Goal: Task Accomplishment & Management: Manage account settings

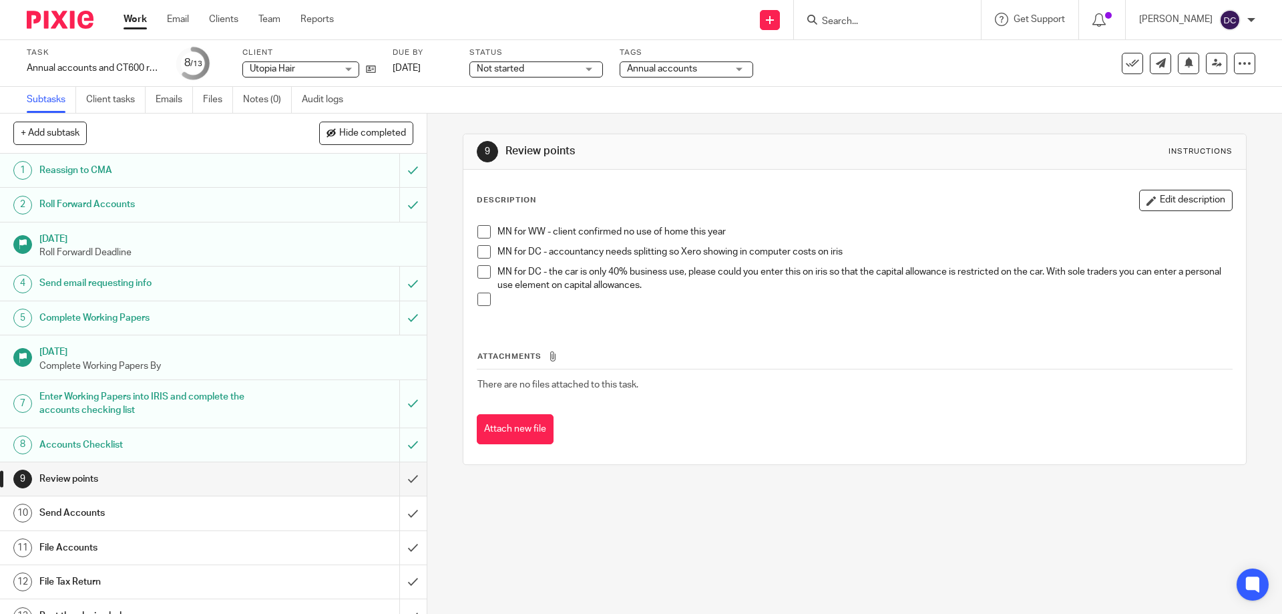
click at [485, 251] on span at bounding box center [483, 251] width 13 height 13
click at [916, 251] on p "MN for DC - accountancy needs splitting so Xero showing in computer costs on ir…" at bounding box center [864, 251] width 734 height 13
click at [1177, 202] on button "Edit description" at bounding box center [1185, 200] width 93 height 21
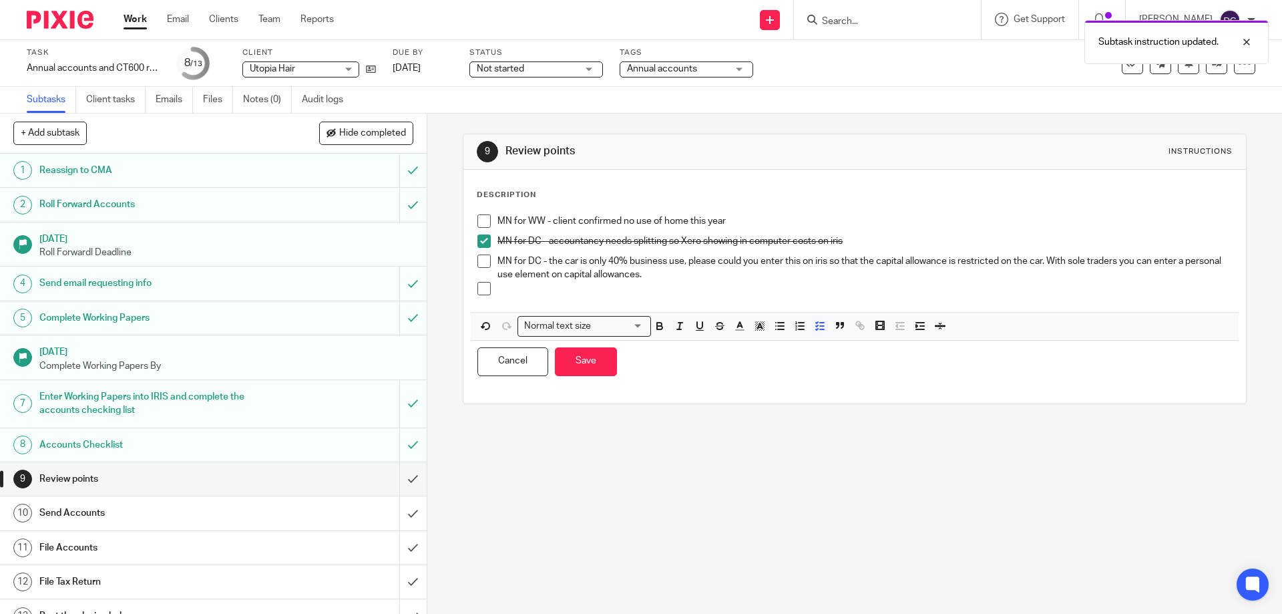
click at [865, 246] on p "MN for DC - accountancy needs splitting so Xero showing in computer costs on ir…" at bounding box center [864, 240] width 734 height 13
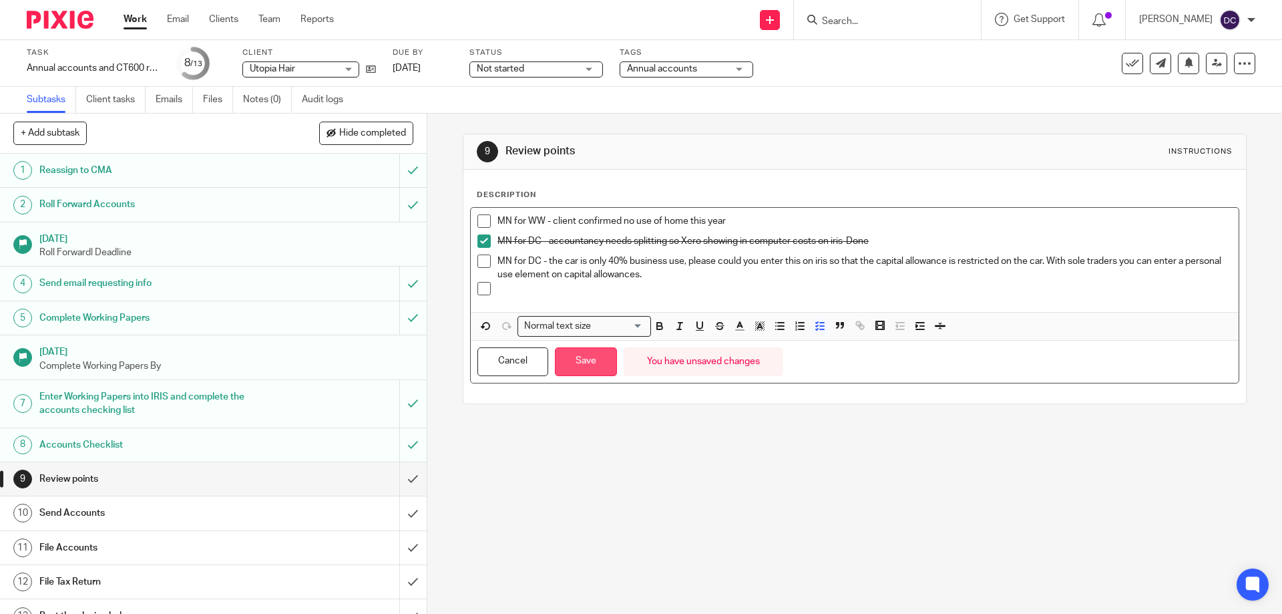
click at [571, 364] on button "Save" at bounding box center [586, 361] width 62 height 29
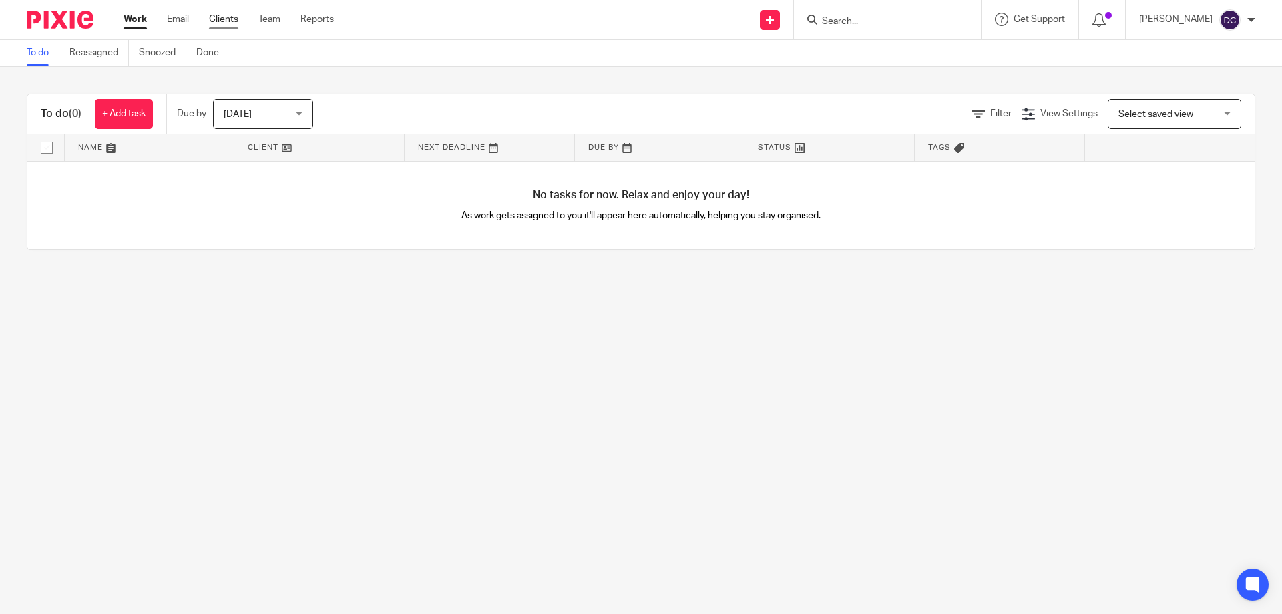
click at [224, 18] on link "Clients" at bounding box center [223, 19] width 29 height 13
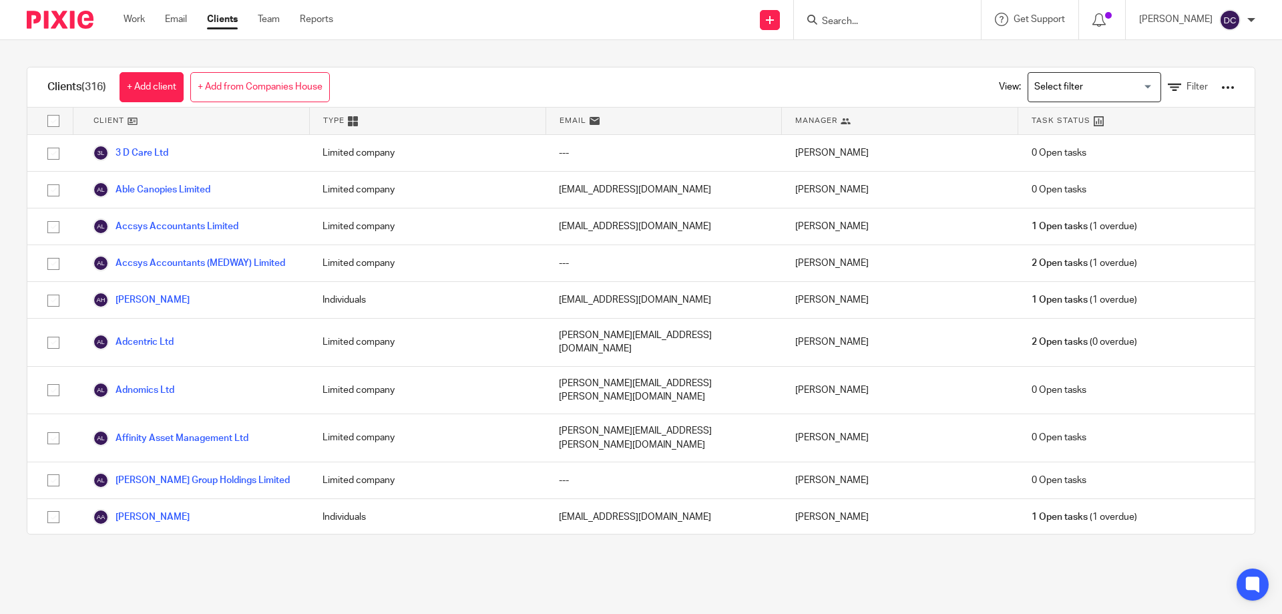
click at [865, 14] on form at bounding box center [892, 19] width 142 height 17
click at [853, 23] on input "Search" at bounding box center [881, 22] width 120 height 12
type input "utop"
click at [863, 61] on link at bounding box center [931, 57] width 226 height 31
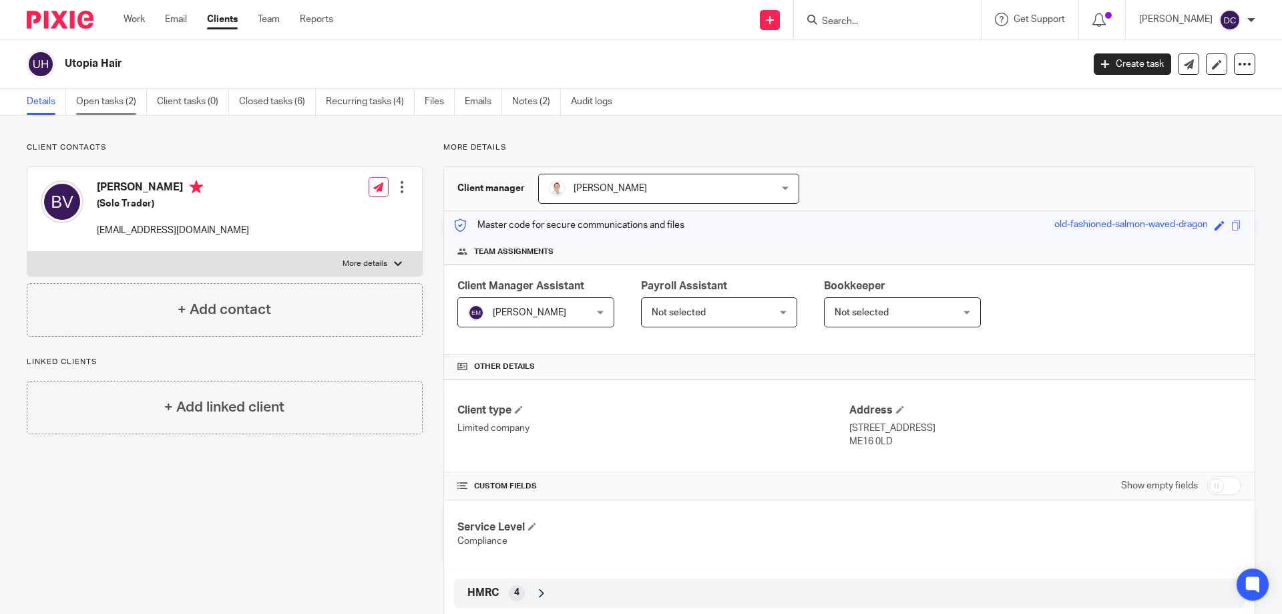
click at [97, 97] on link "Open tasks (2)" at bounding box center [111, 102] width 71 height 26
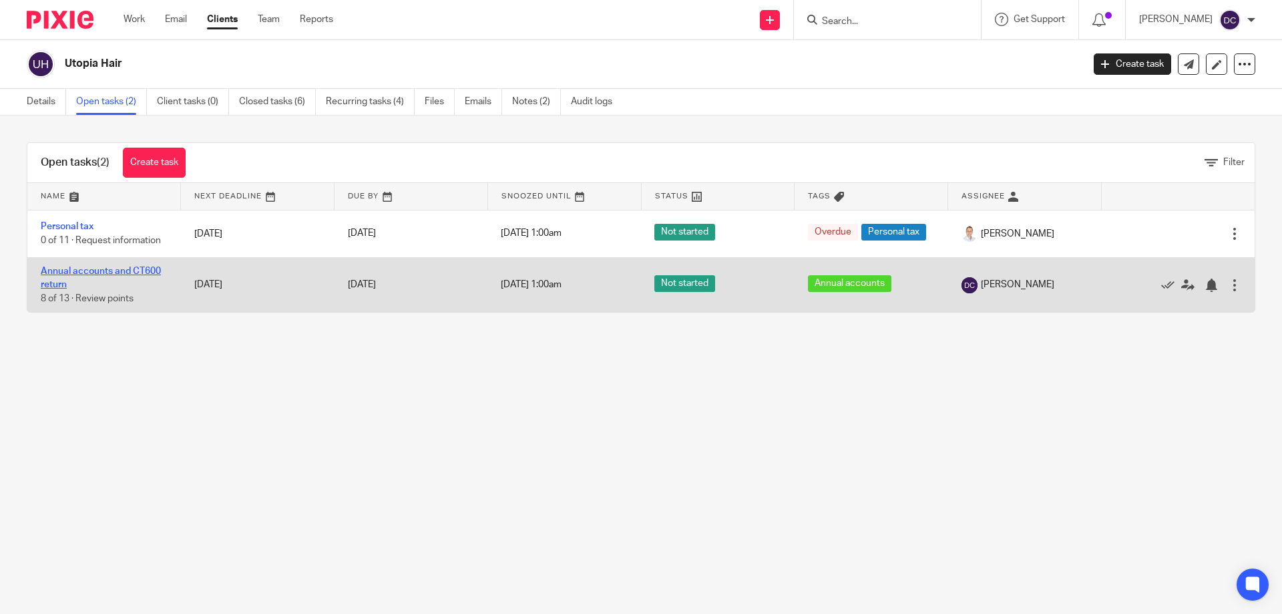
click at [111, 266] on link "Annual accounts and CT600 return" at bounding box center [101, 277] width 120 height 23
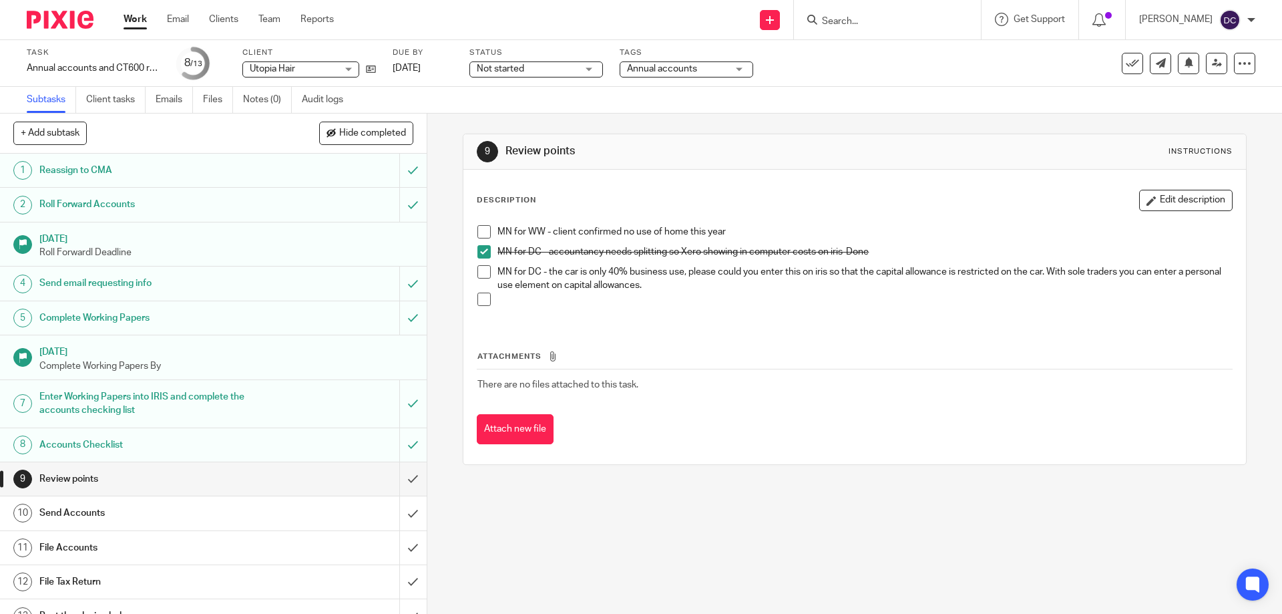
click at [1185, 199] on button "Edit description" at bounding box center [1185, 200] width 93 height 21
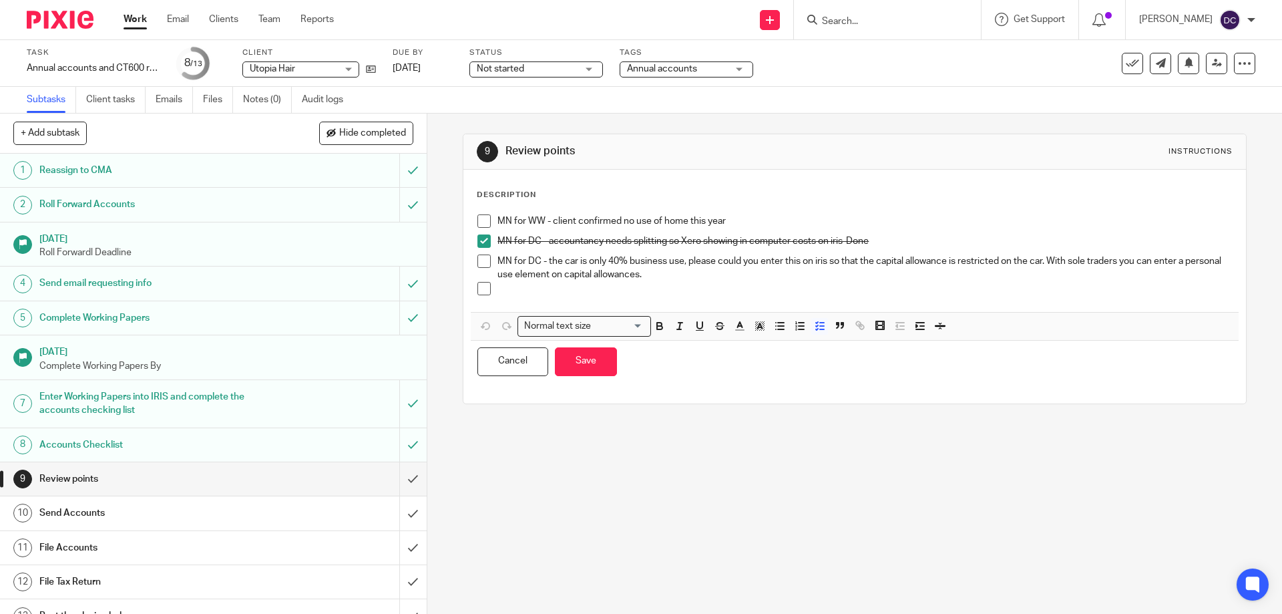
click at [729, 284] on p at bounding box center [864, 288] width 734 height 13
click at [729, 280] on p "MN for DC - the car is only 40% business use, please could you enter this on ir…" at bounding box center [864, 267] width 734 height 27
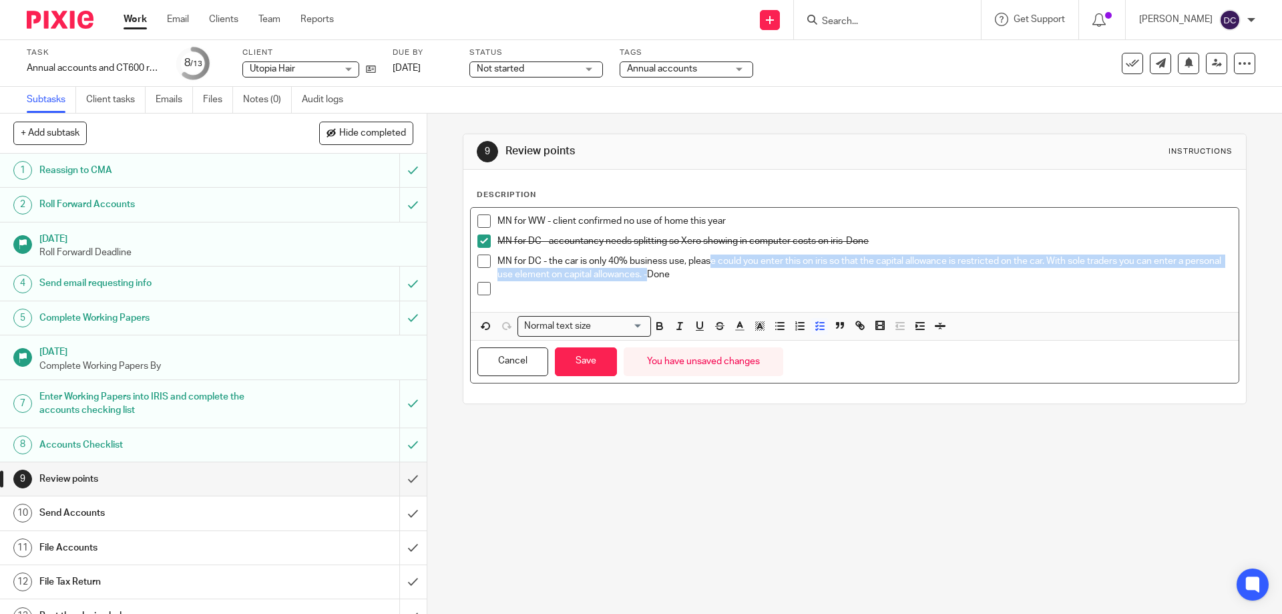
drag, startPoint x: 710, startPoint y: 268, endPoint x: 684, endPoint y: 268, distance: 26.0
click at [684, 268] on p "MN for DC - the car is only 40% business use, please could you enter this on ir…" at bounding box center [864, 267] width 734 height 27
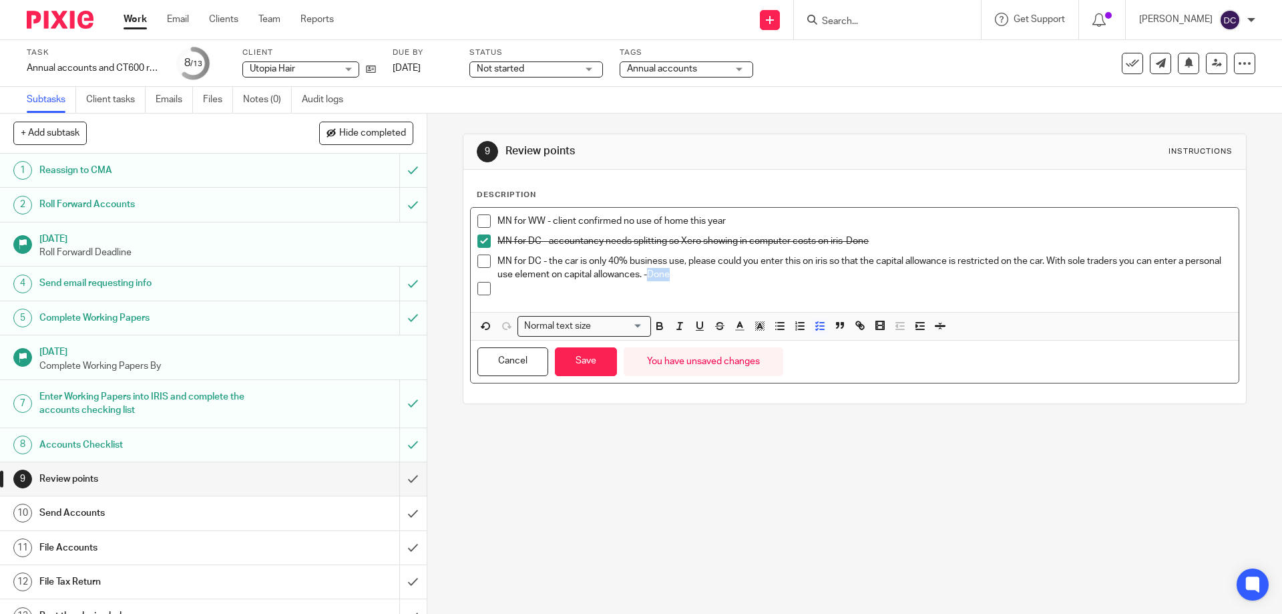
drag, startPoint x: 710, startPoint y: 276, endPoint x: 685, endPoint y: 272, distance: 24.9
click at [685, 272] on p "MN for DC - the car is only 40% business use, please could you enter this on ir…" at bounding box center [864, 267] width 734 height 27
click at [734, 324] on icon "button" at bounding box center [740, 326] width 12 height 12
click at [740, 339] on li "color:#F44E3B" at bounding box center [743, 343] width 10 height 10
click at [478, 258] on span at bounding box center [483, 260] width 13 height 13
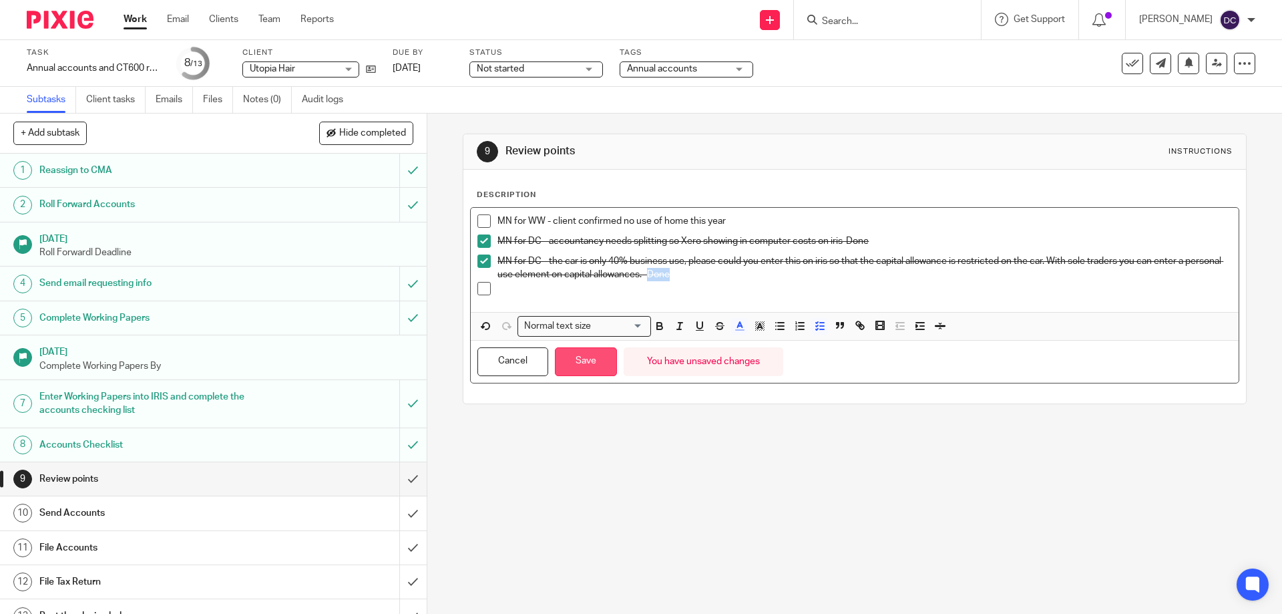
click at [586, 360] on button "Save" at bounding box center [586, 361] width 62 height 29
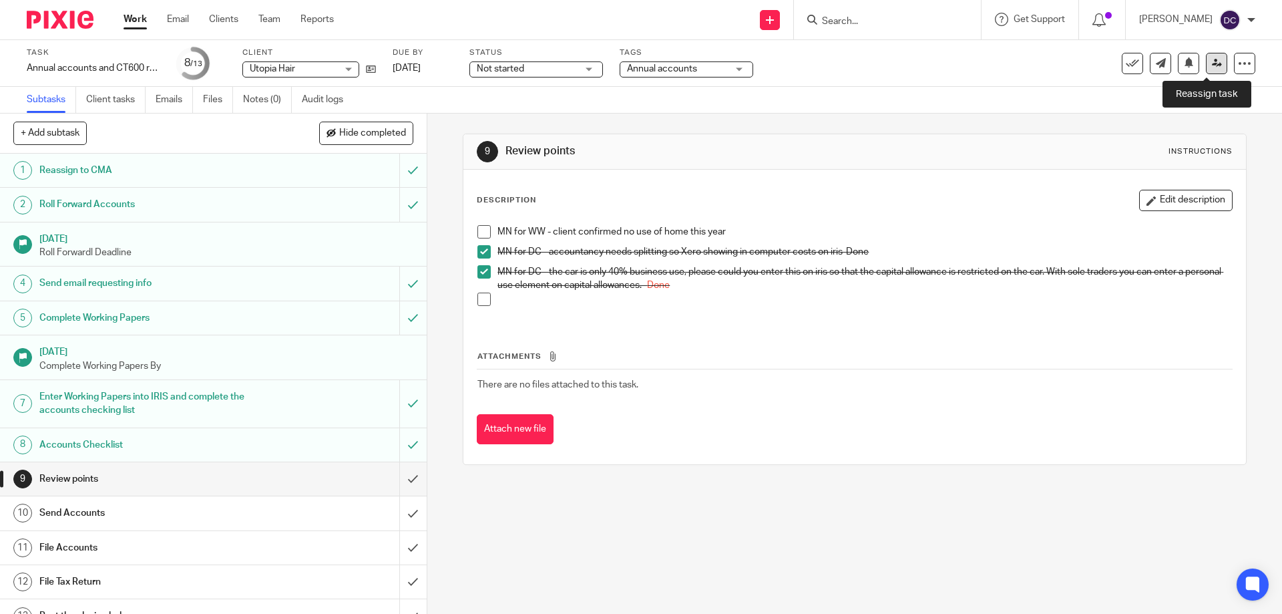
click at [1206, 58] on link at bounding box center [1216, 63] width 21 height 21
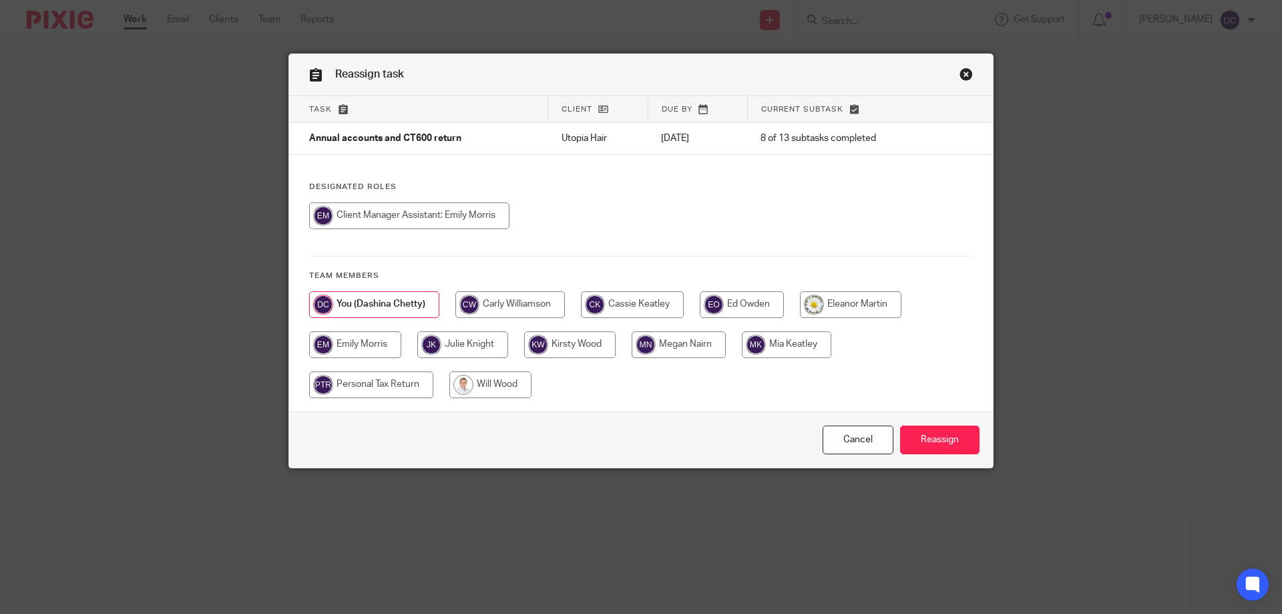
click at [706, 342] on input "radio" at bounding box center [679, 344] width 94 height 27
radio input "true"
click at [945, 444] on input "Reassign" at bounding box center [939, 439] width 79 height 29
